Goal: Task Accomplishment & Management: Use online tool/utility

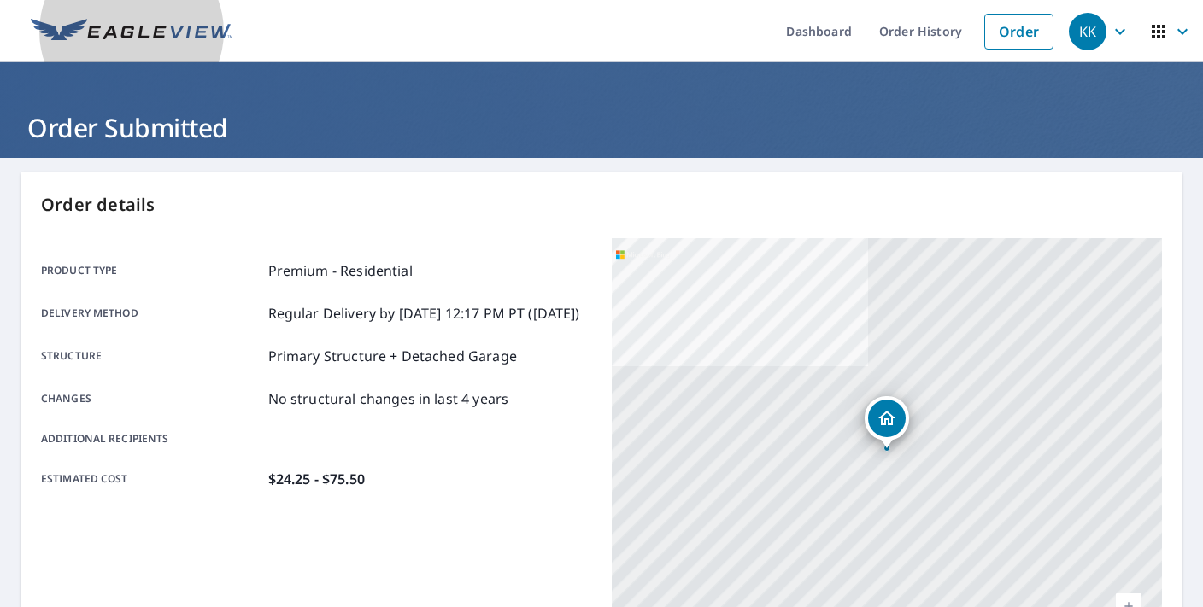
click at [138, 32] on img at bounding box center [132, 32] width 202 height 26
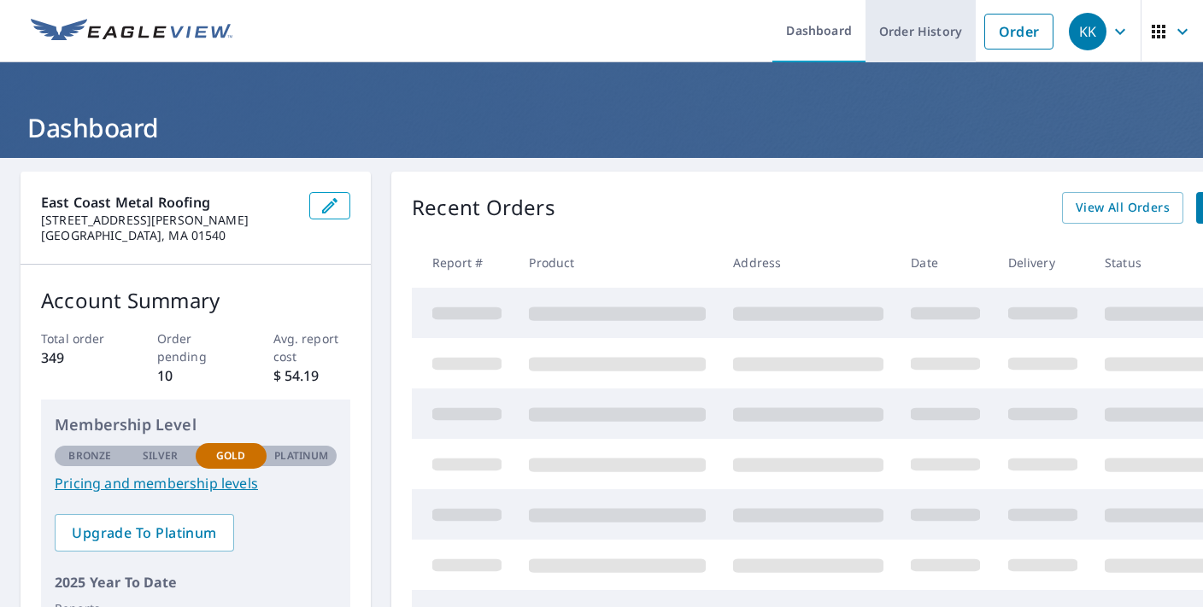
click at [934, 38] on link "Order History" at bounding box center [920, 31] width 110 height 62
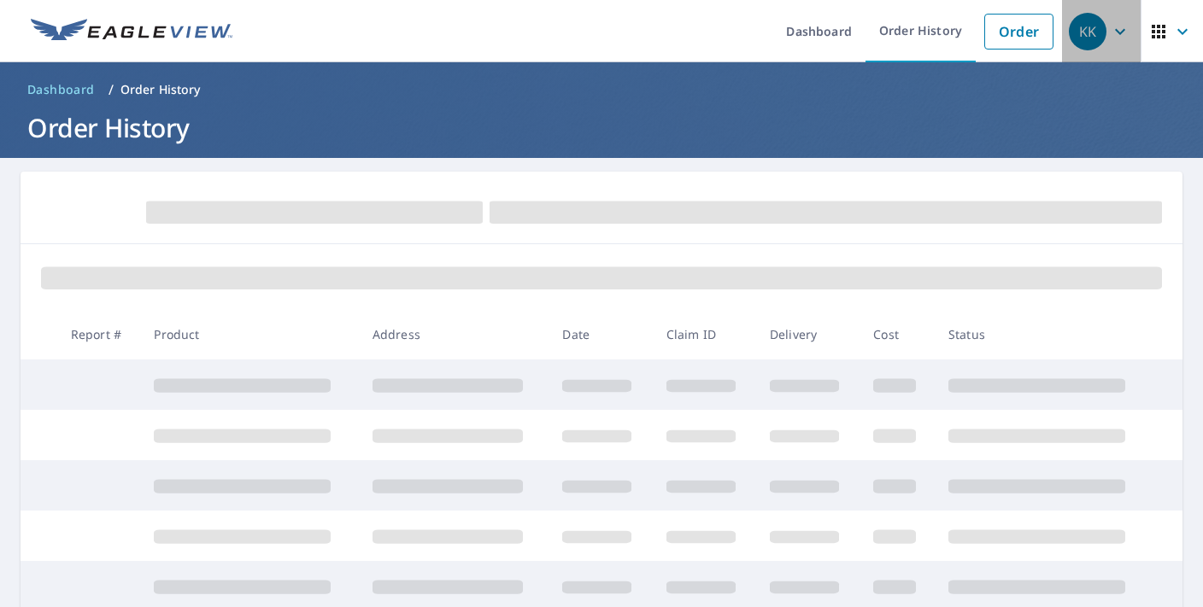
click at [1116, 27] on icon "button" at bounding box center [1120, 31] width 21 height 21
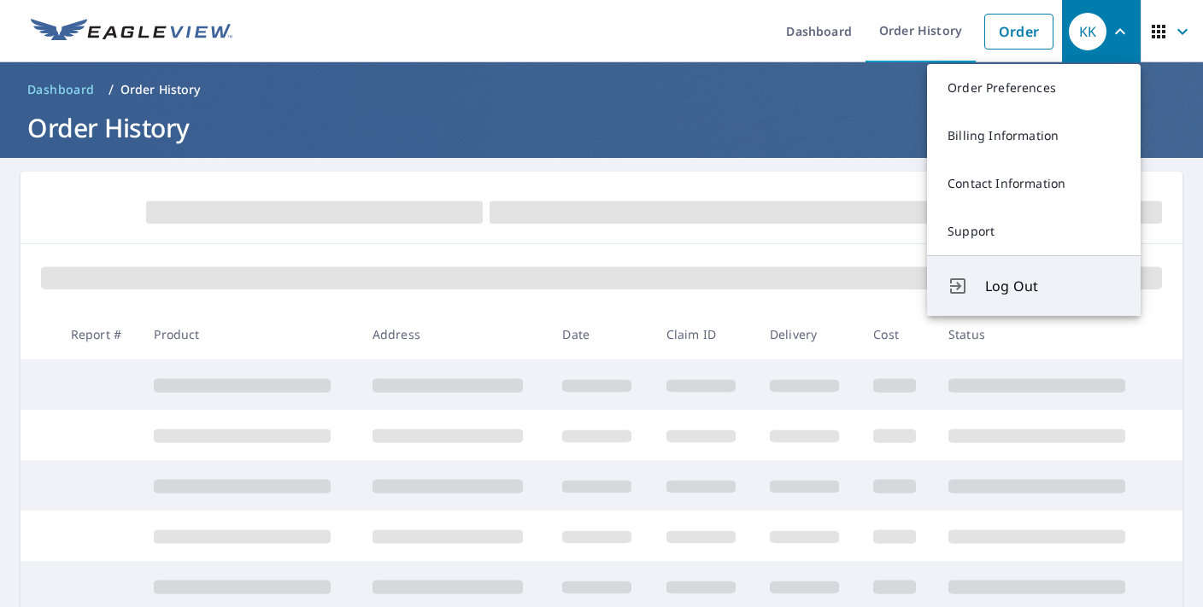
click at [1022, 275] on button "Log Out" at bounding box center [1034, 285] width 214 height 61
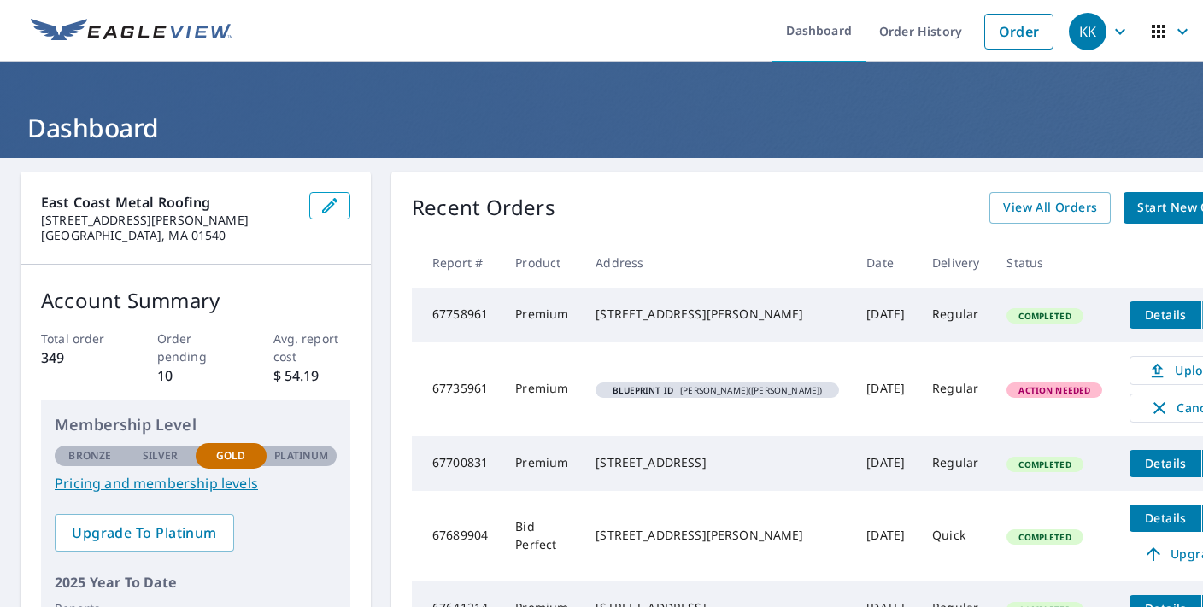
click at [1202, 308] on icon "filesDropdownBtn-67758961" at bounding box center [1219, 315] width 21 height 21
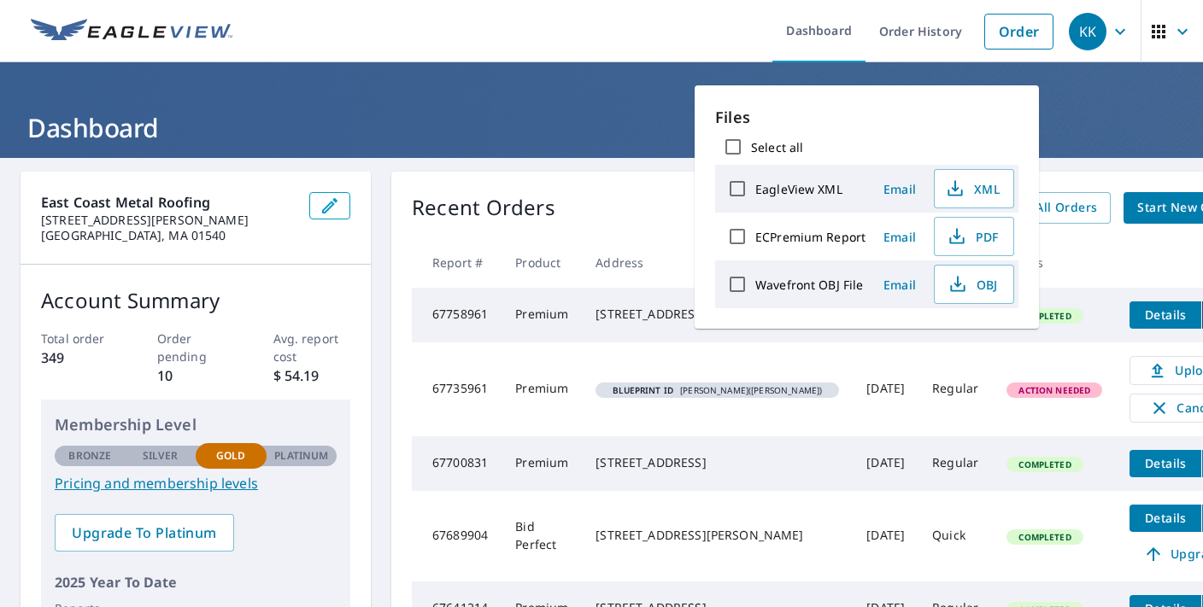
click at [900, 237] on span "Email" at bounding box center [899, 237] width 41 height 16
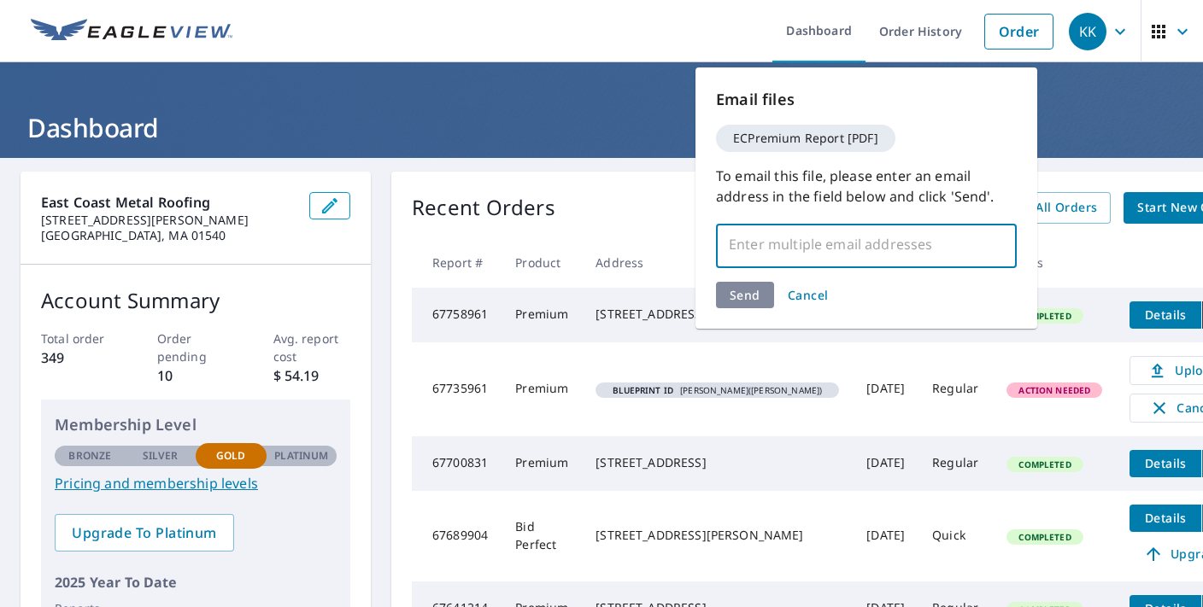
click at [863, 253] on input "text" at bounding box center [854, 244] width 260 height 32
type input "[EMAIL_ADDRESS][DOMAIN_NAME]"
click at [898, 279] on div "Email files ECPremium Report [PDF] To email this file, please enter an email ad…" at bounding box center [866, 197] width 342 height 261
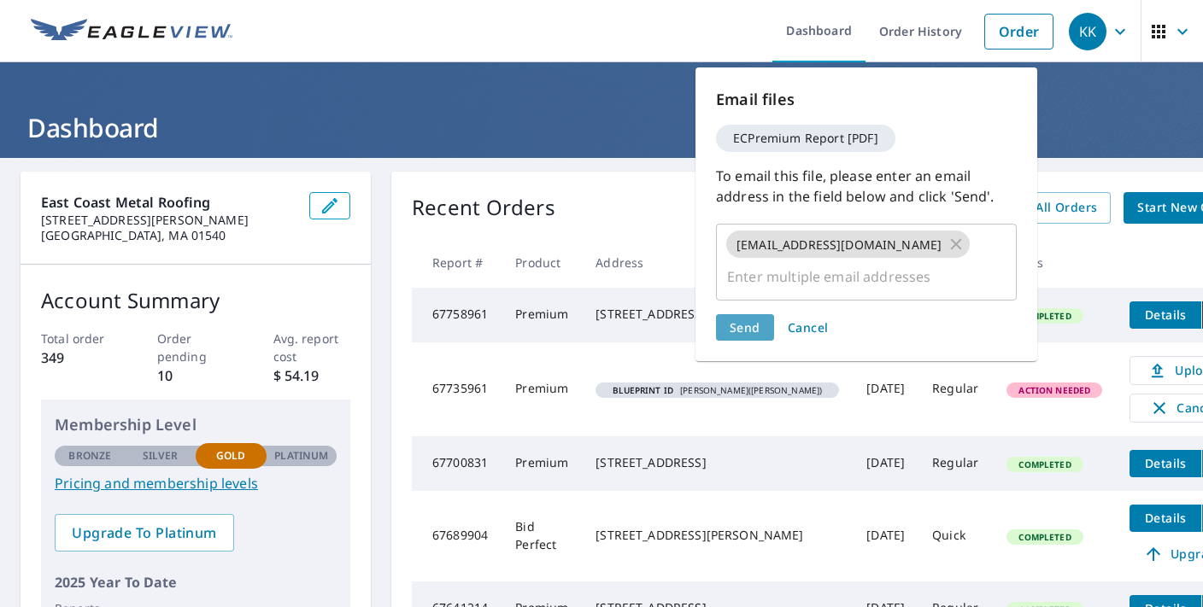
click at [744, 319] on span "Send" at bounding box center [745, 327] width 31 height 16
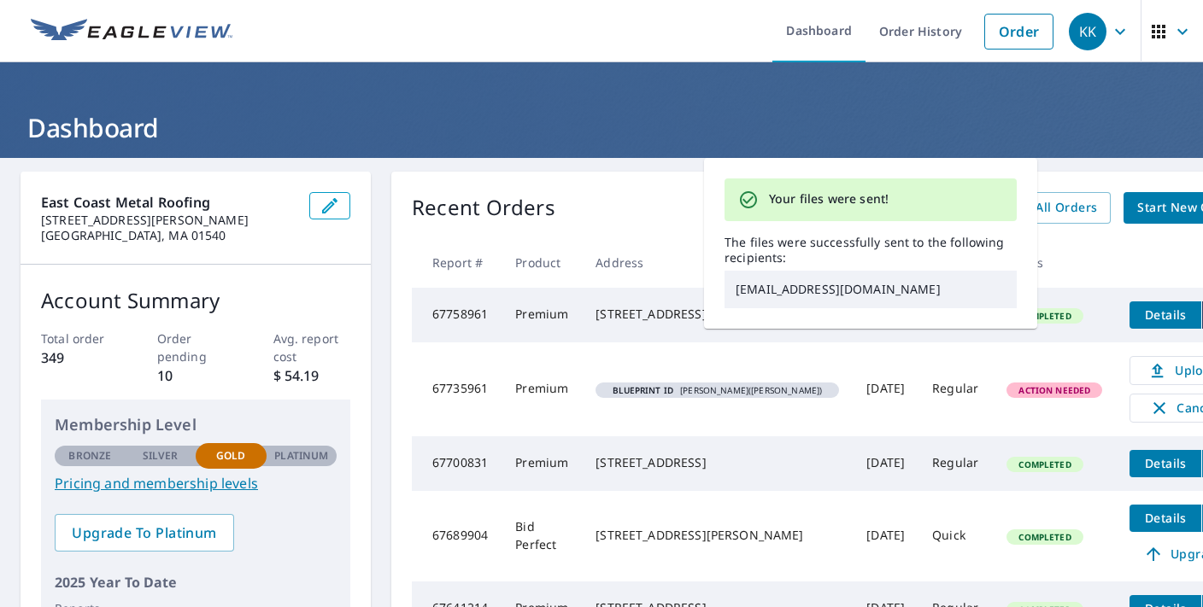
click at [630, 220] on div "Recent Orders View All Orders Start New Order" at bounding box center [831, 208] width 838 height 32
